Goal: Task Accomplishment & Management: Manage account settings

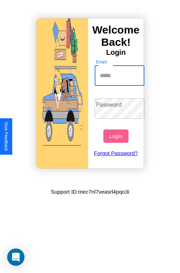
click at [120, 75] on input "Email" at bounding box center [120, 76] width 50 height 20
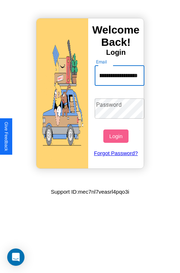
scroll to position [0, 27]
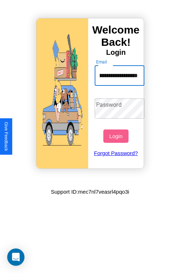
type input "**********"
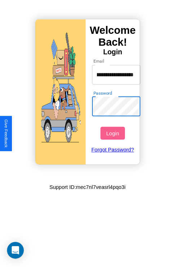
scroll to position [0, 0]
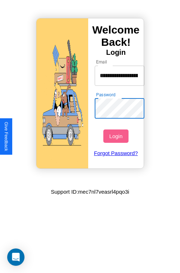
click at [117, 136] on button "Login" at bounding box center [115, 135] width 25 height 13
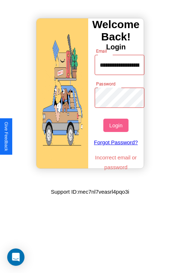
click at [117, 125] on button "Login" at bounding box center [115, 125] width 25 height 13
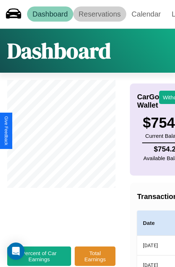
click at [99, 14] on link "Reservations" at bounding box center [99, 13] width 53 height 15
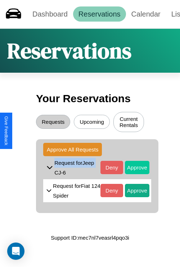
click at [132, 169] on button "Approve" at bounding box center [137, 167] width 25 height 13
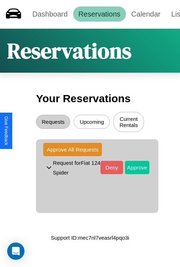
click at [132, 169] on button "Approve" at bounding box center [137, 167] width 25 height 13
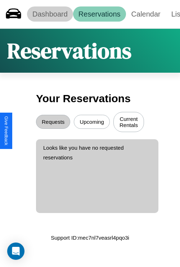
click at [50, 14] on link "Dashboard" at bounding box center [50, 13] width 46 height 15
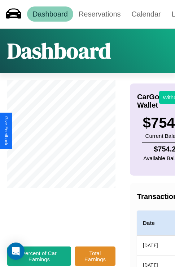
click at [169, 97] on button "Withdraw" at bounding box center [174, 97] width 30 height 13
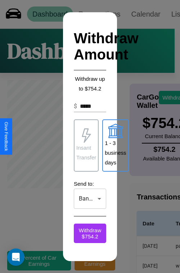
click at [86, 145] on p "Insant Transfer" at bounding box center [86, 152] width 20 height 19
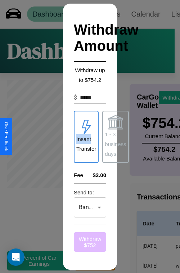
click at [90, 241] on button "Withdraw $ 752" at bounding box center [90, 241] width 32 height 19
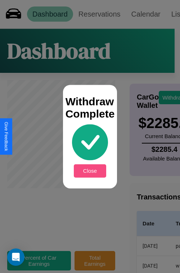
click at [90, 170] on button "Close" at bounding box center [90, 170] width 32 height 13
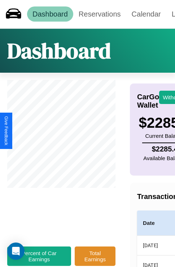
scroll to position [54, 95]
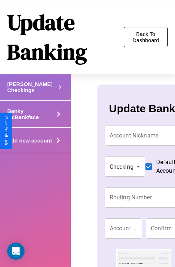
click at [145, 37] on button "Back To Dashboard" at bounding box center [146, 37] width 44 height 20
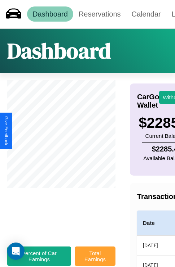
click at [95, 260] on button "Total Earnings" at bounding box center [95, 256] width 41 height 19
